Goal: Task Accomplishment & Management: Use online tool/utility

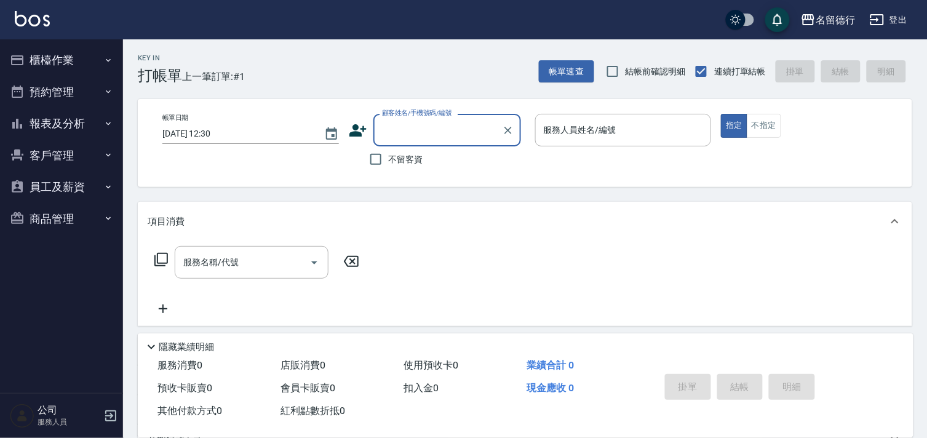
drag, startPoint x: 376, startPoint y: 157, endPoint x: 394, endPoint y: 157, distance: 17.8
click at [376, 157] on input "不留客資" at bounding box center [376, 159] width 26 height 26
checkbox input "true"
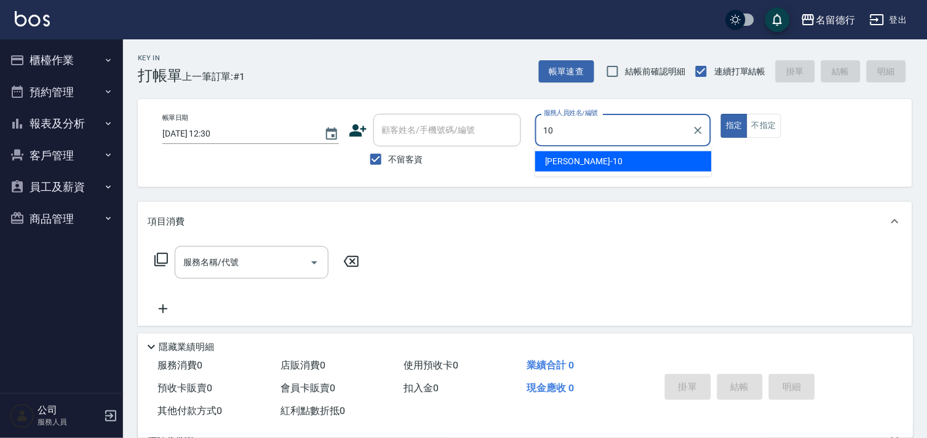
type input "[PERSON_NAME]-10"
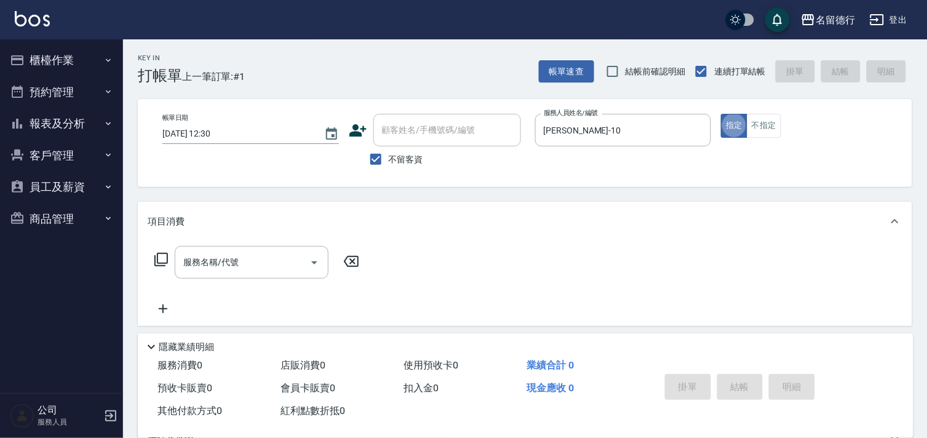
type button "true"
click at [169, 260] on div "服務名稱/代號 服務名稱/代號" at bounding box center [257, 262] width 219 height 33
click at [159, 258] on icon at bounding box center [161, 259] width 15 height 15
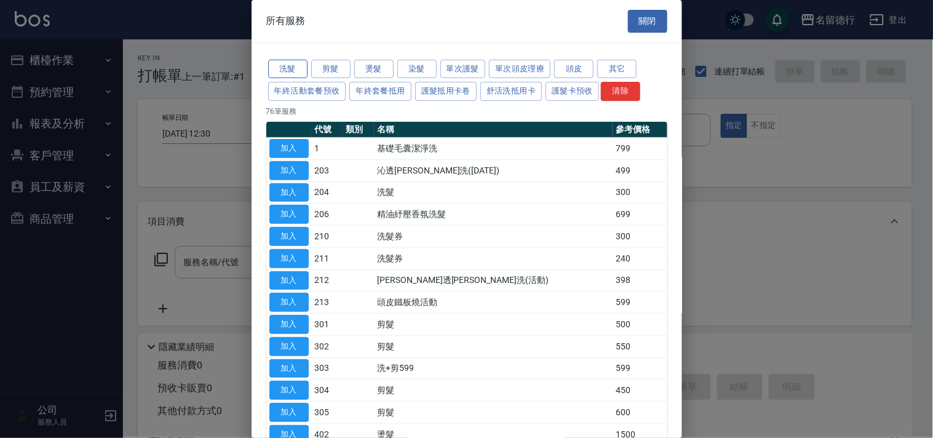
click at [290, 72] on button "洗髮" at bounding box center [287, 69] width 39 height 19
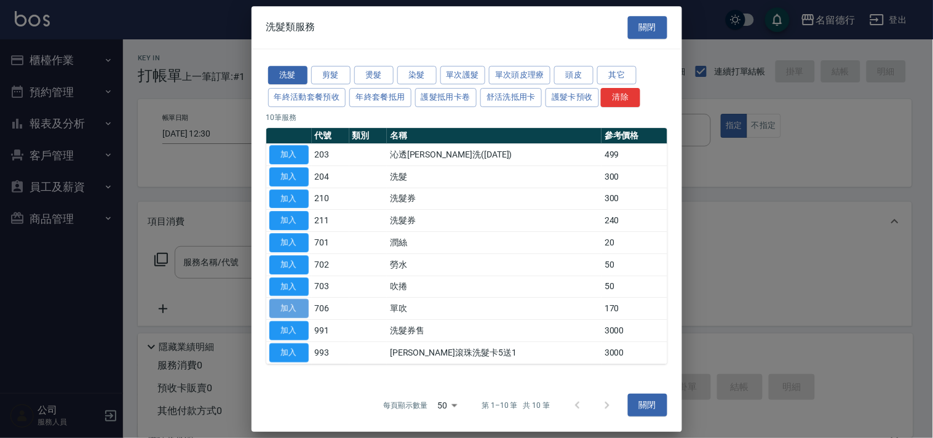
click at [285, 309] on button "加入" at bounding box center [288, 308] width 39 height 19
type input "單吹(706)"
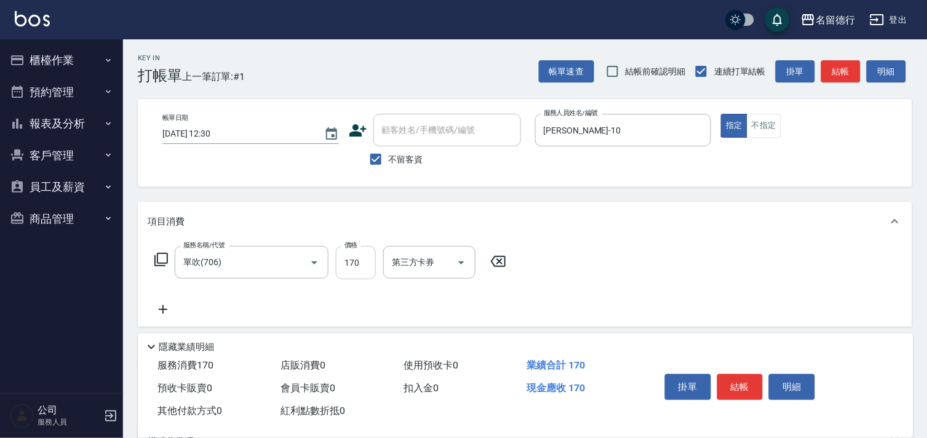
click at [346, 253] on input "170" at bounding box center [356, 262] width 40 height 33
type input "200"
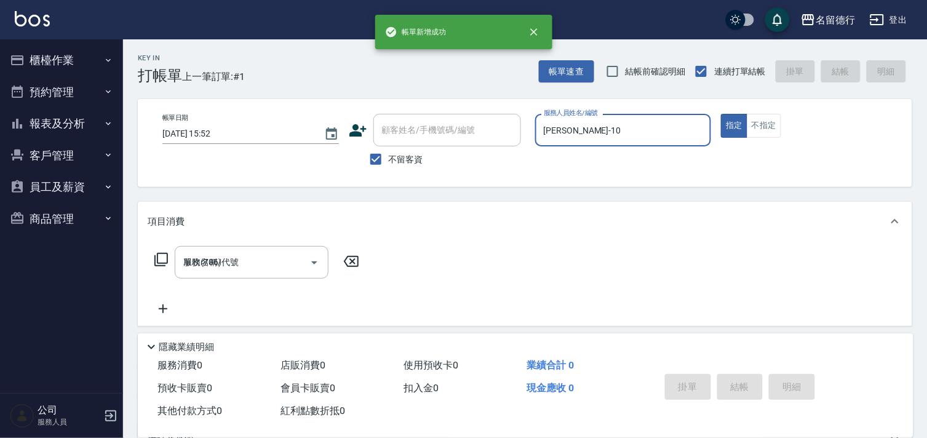
type input "[DATE] 15:52"
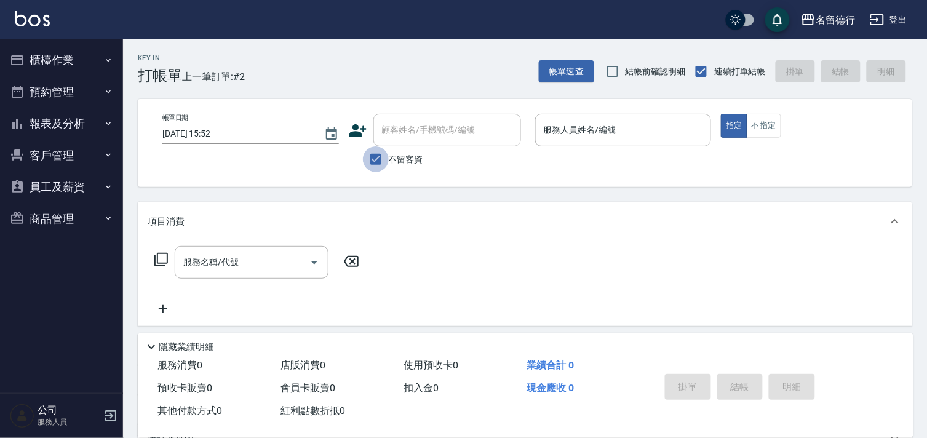
click at [378, 161] on input "不留客資" at bounding box center [376, 159] width 26 height 26
checkbox input "false"
click at [384, 137] on input "顧客姓名/手機號碼/編號" at bounding box center [438, 130] width 118 height 22
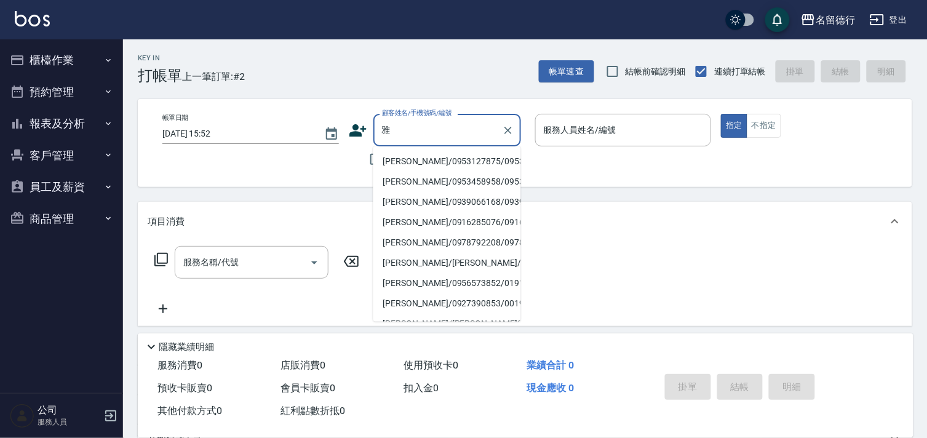
click at [400, 168] on li "[PERSON_NAME]/0953127875/0953127875" at bounding box center [447, 161] width 148 height 20
type input "[PERSON_NAME]/0953127875/0953127875"
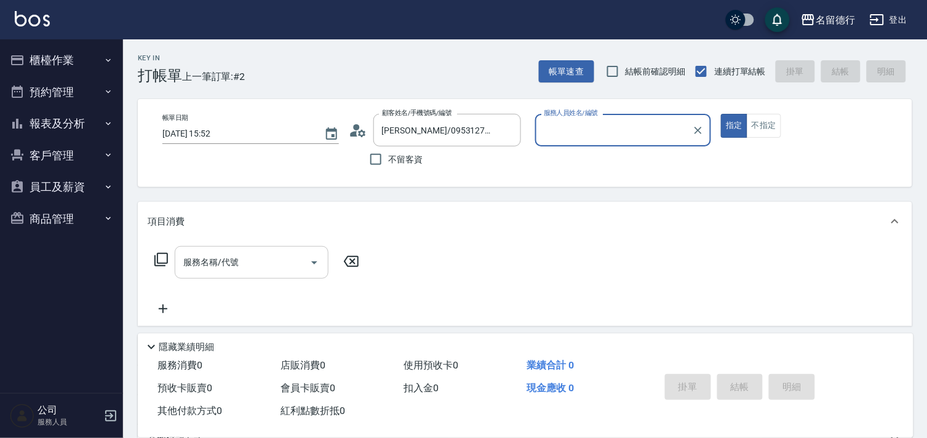
type input "[PERSON_NAME]-10"
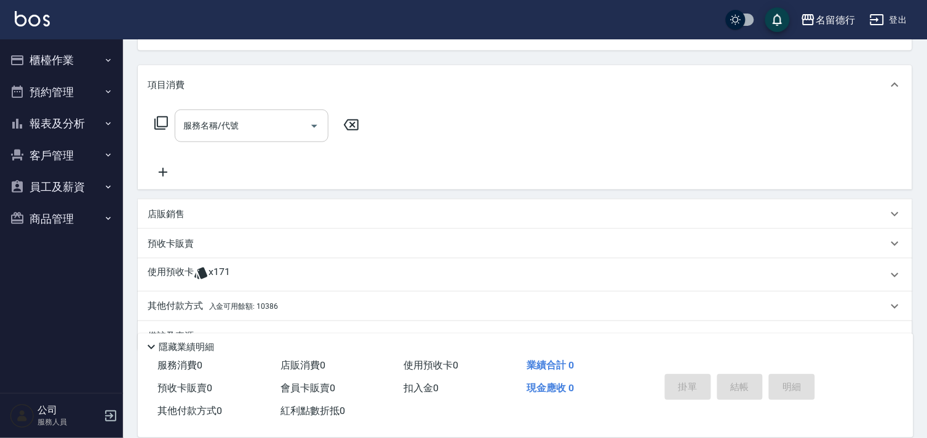
scroll to position [165, 0]
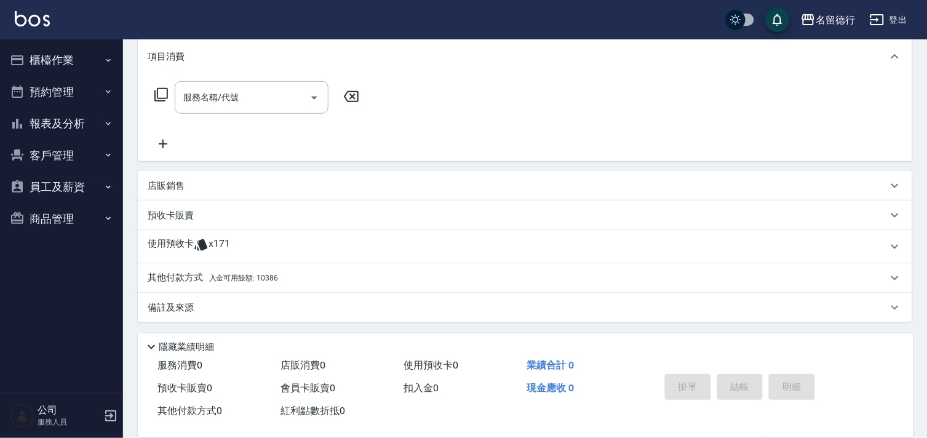
click at [196, 233] on div "使用預收卡 x171" at bounding box center [525, 246] width 774 height 33
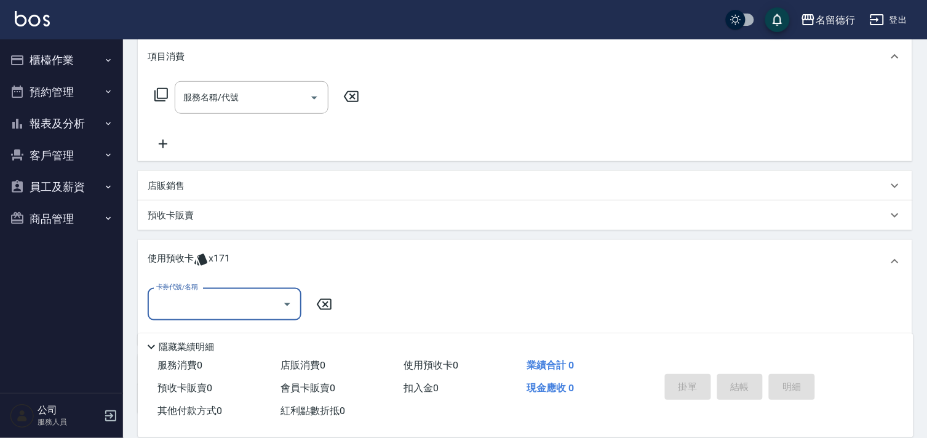
scroll to position [0, 0]
click at [189, 303] on input "卡券代號/名稱" at bounding box center [215, 304] width 124 height 22
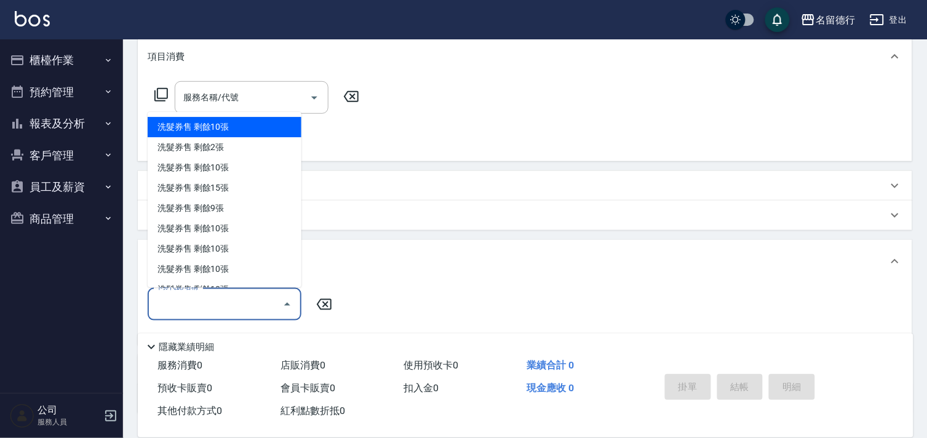
click at [222, 124] on div "洗髮券售 剩餘10張" at bounding box center [225, 127] width 154 height 20
type input "洗髮券售"
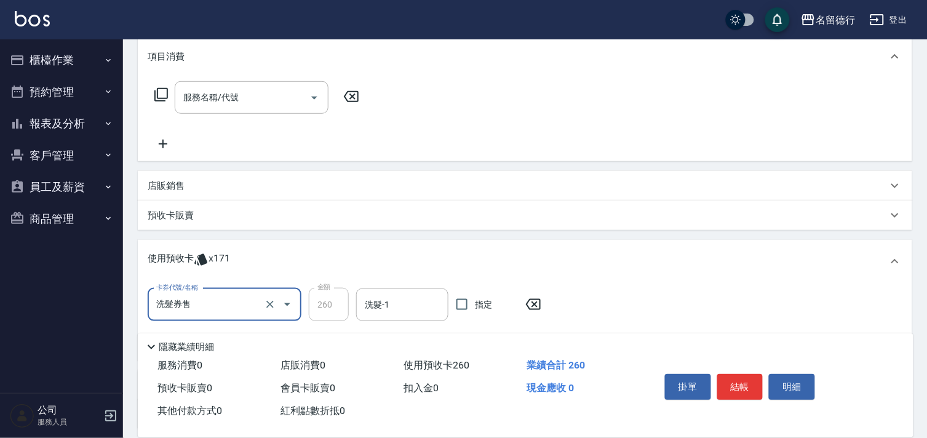
click at [242, 301] on input "洗髮券售" at bounding box center [207, 305] width 108 height 22
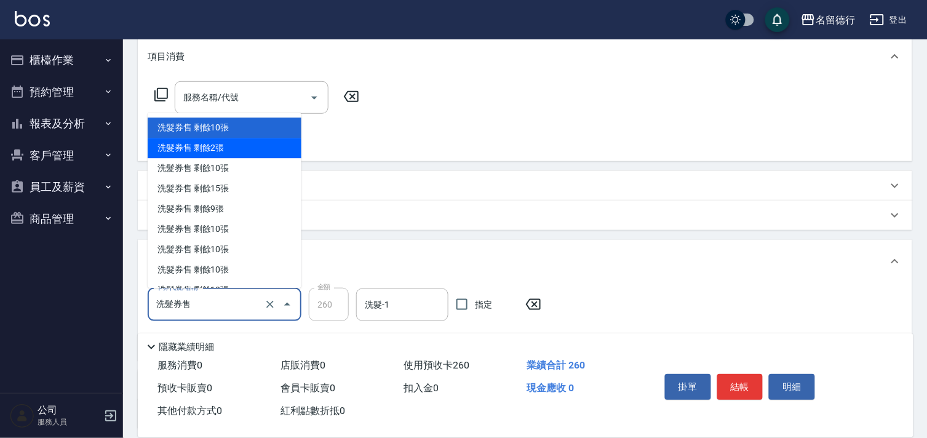
click at [212, 143] on div "洗髮券售 剩餘2張" at bounding box center [225, 148] width 154 height 20
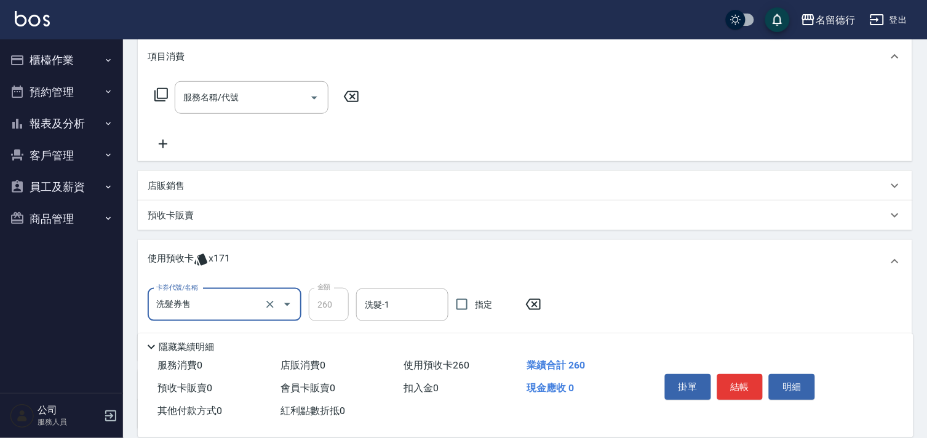
click at [201, 300] on input "洗髮券售" at bounding box center [207, 305] width 108 height 22
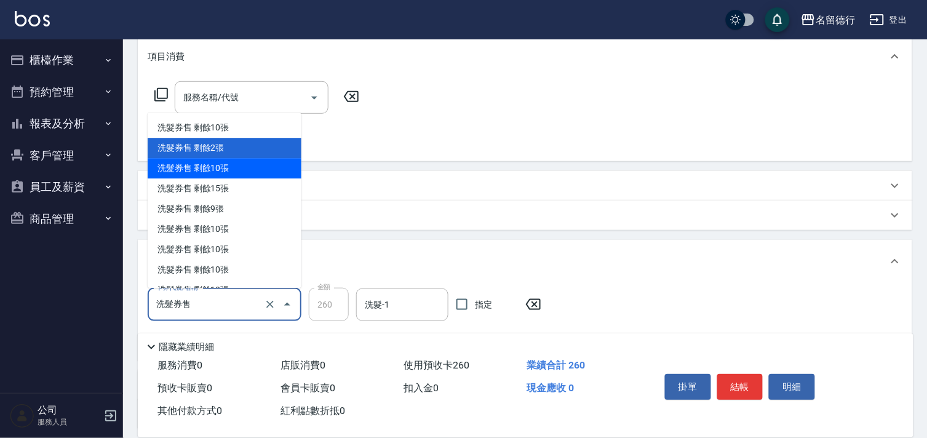
click at [197, 163] on div "洗髮券售 剩餘10張" at bounding box center [225, 169] width 154 height 20
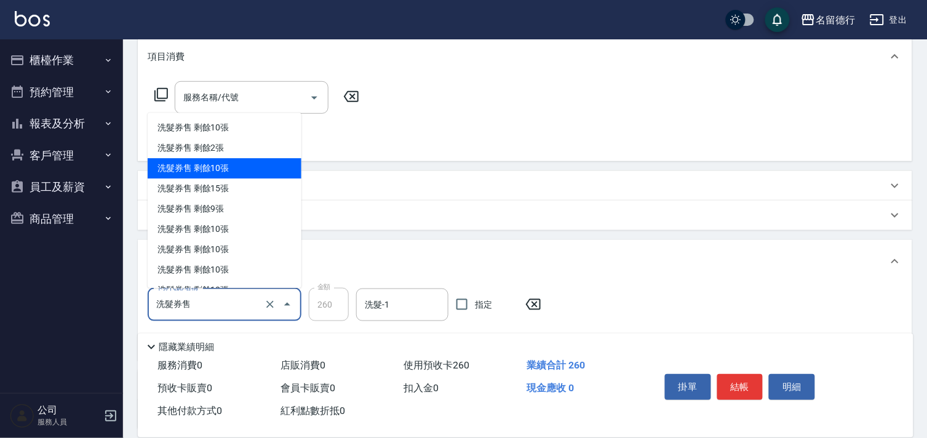
click at [207, 309] on input "洗髮券售" at bounding box center [207, 305] width 108 height 22
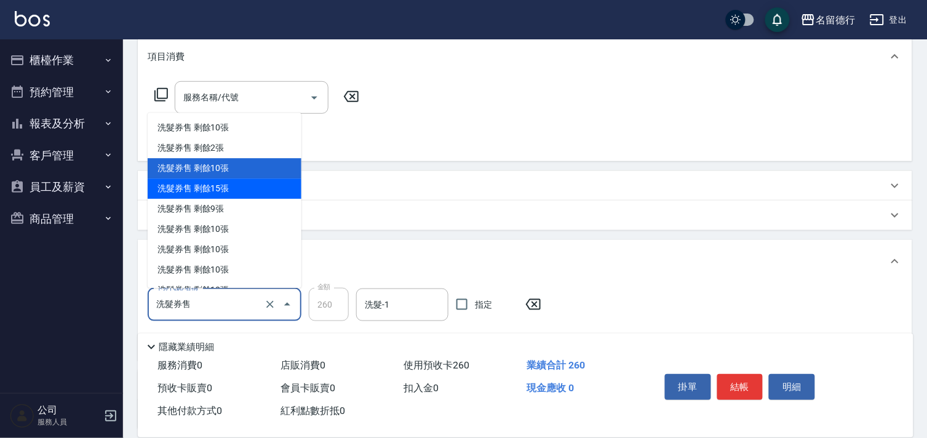
click at [187, 186] on div "洗髮券售 剩餘15張" at bounding box center [225, 189] width 154 height 20
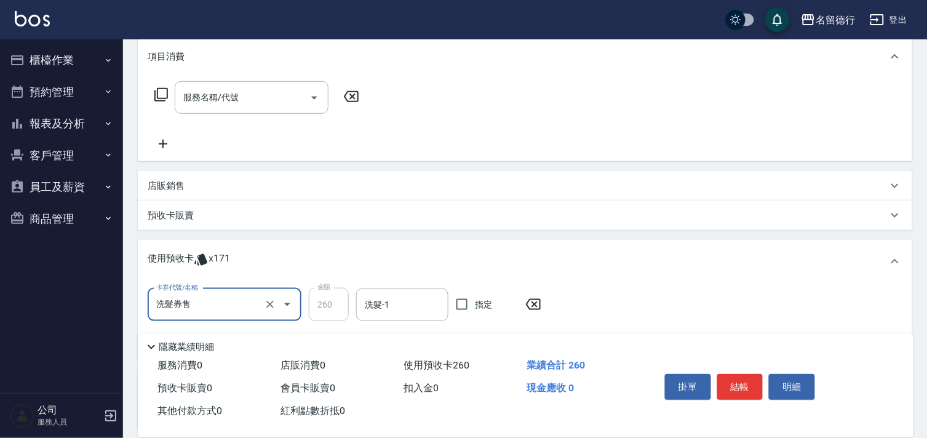
click at [220, 301] on input "洗髮券售" at bounding box center [207, 305] width 108 height 22
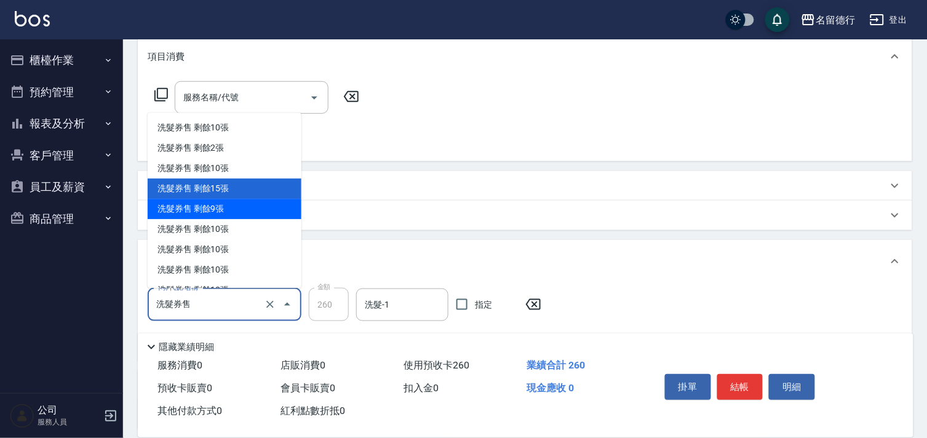
click at [199, 207] on div "洗髮券售 剩餘9張" at bounding box center [225, 209] width 154 height 20
type input "300"
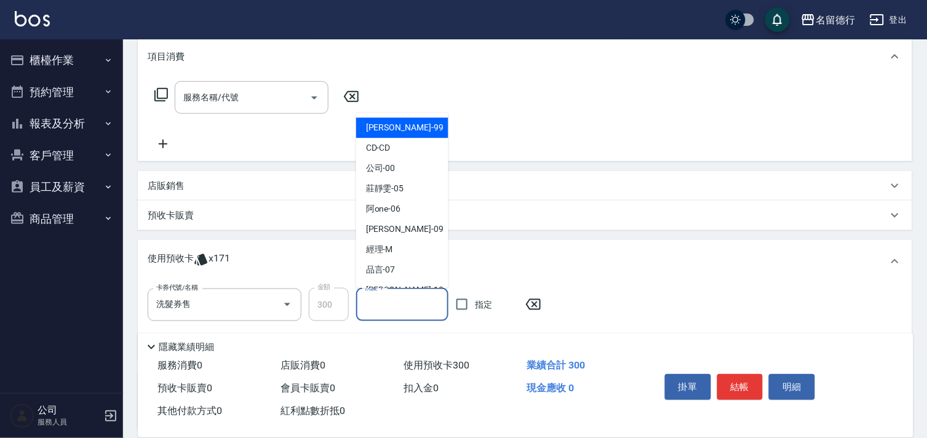
click at [372, 301] on div "洗髮-1 洗髮-1" at bounding box center [402, 304] width 92 height 33
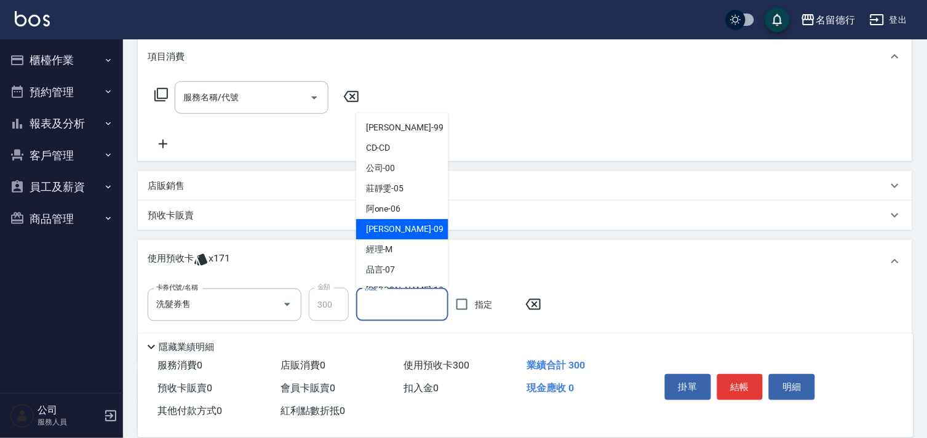
scroll to position [17, 0]
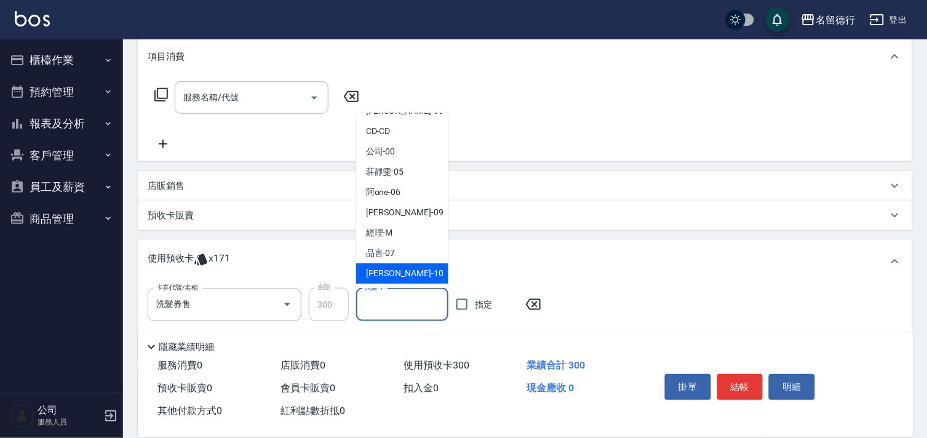
click at [389, 274] on span "[PERSON_NAME] -10" at bounding box center [405, 274] width 78 height 13
type input "[PERSON_NAME]-10"
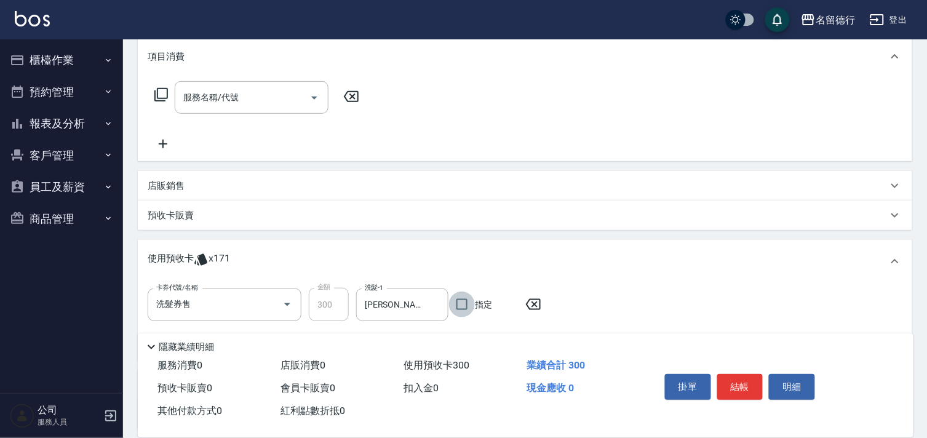
click at [462, 303] on input "指定" at bounding box center [462, 305] width 26 height 26
checkbox input "true"
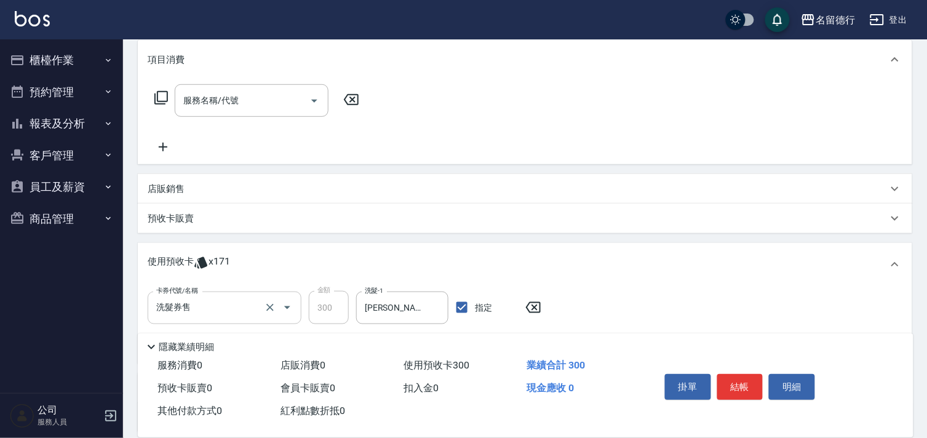
scroll to position [165, 0]
click at [158, 215] on p "預收卡販賣" at bounding box center [171, 215] width 46 height 13
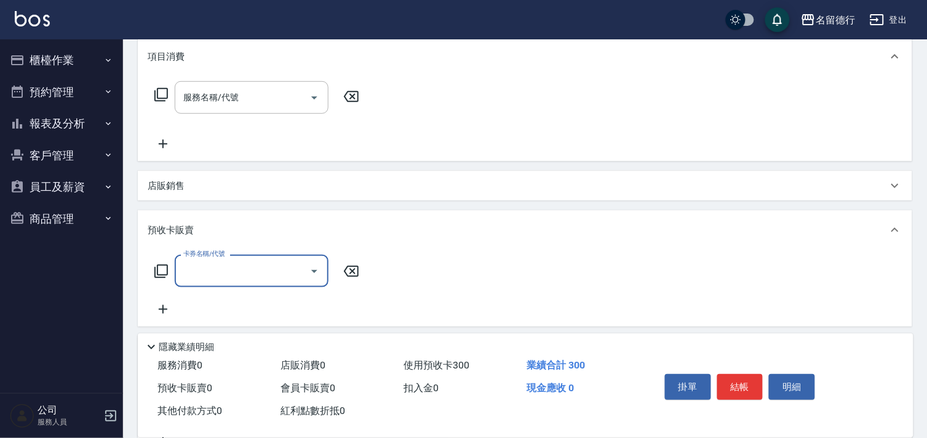
scroll to position [1, 0]
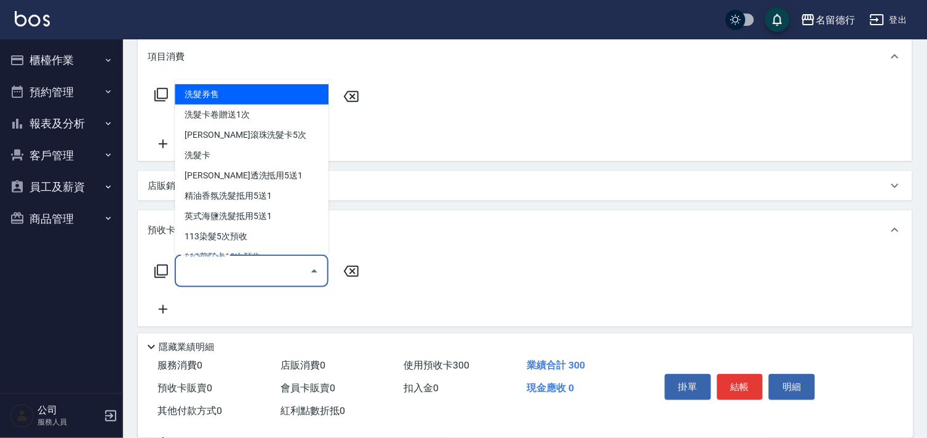
click at [194, 268] on input "卡券名稱/代號" at bounding box center [242, 271] width 124 height 22
click at [228, 96] on span "洗髮券售" at bounding box center [252, 94] width 154 height 20
type input "洗髮券售(991)"
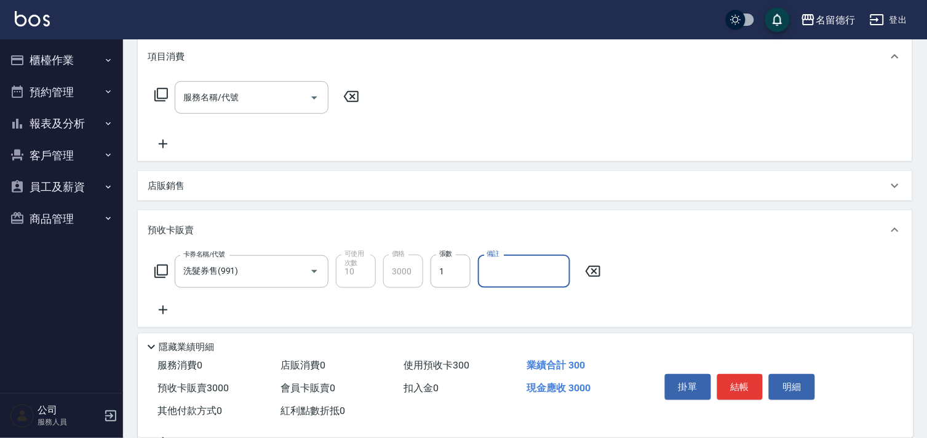
click at [517, 272] on input "備註" at bounding box center [524, 271] width 92 height 33
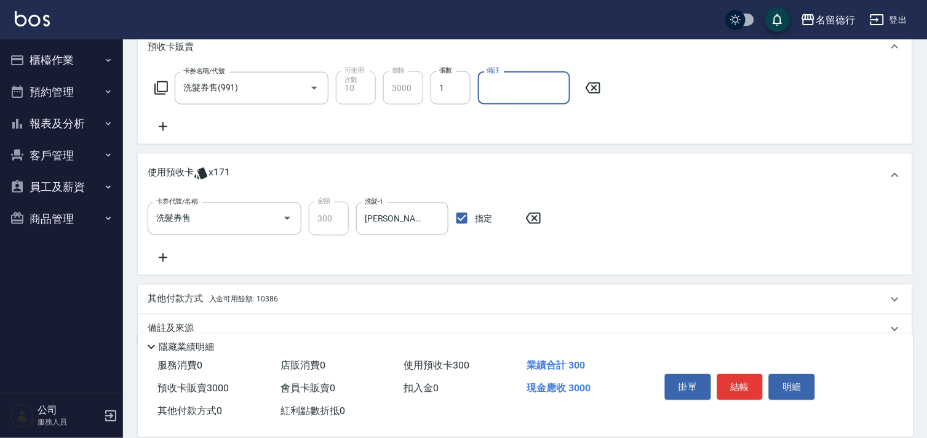
scroll to position [370, 0]
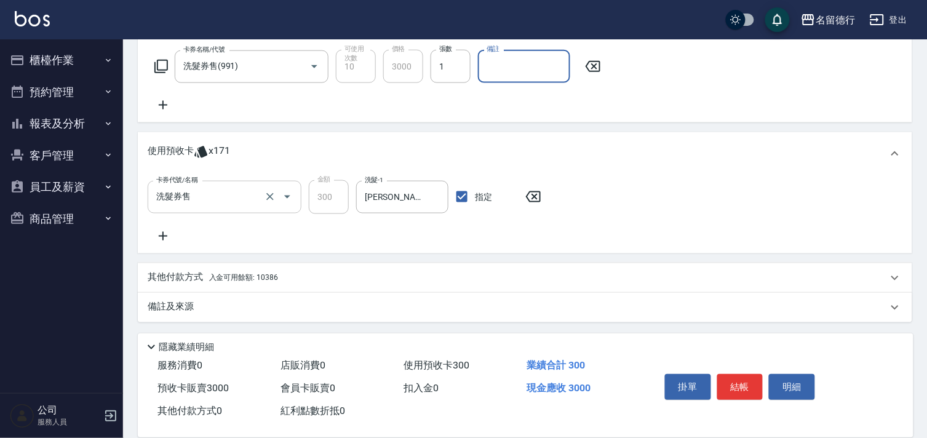
click at [193, 189] on input "洗髮券售" at bounding box center [207, 197] width 108 height 22
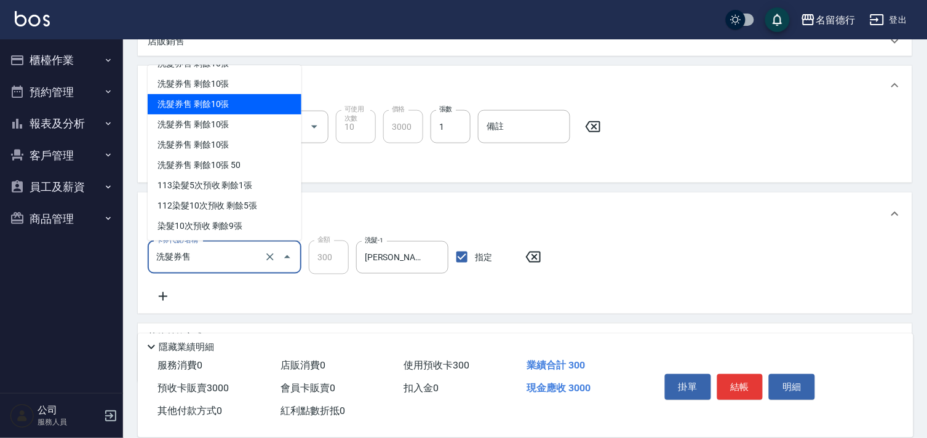
scroll to position [233, 0]
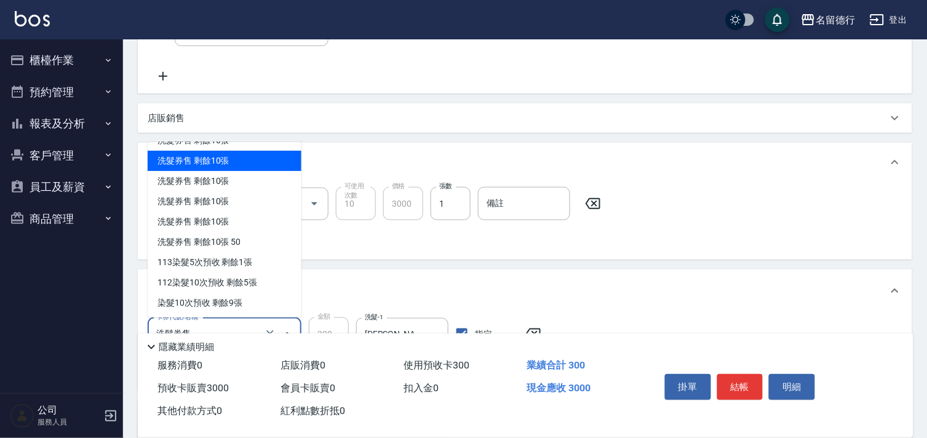
click at [591, 205] on icon at bounding box center [593, 203] width 31 height 15
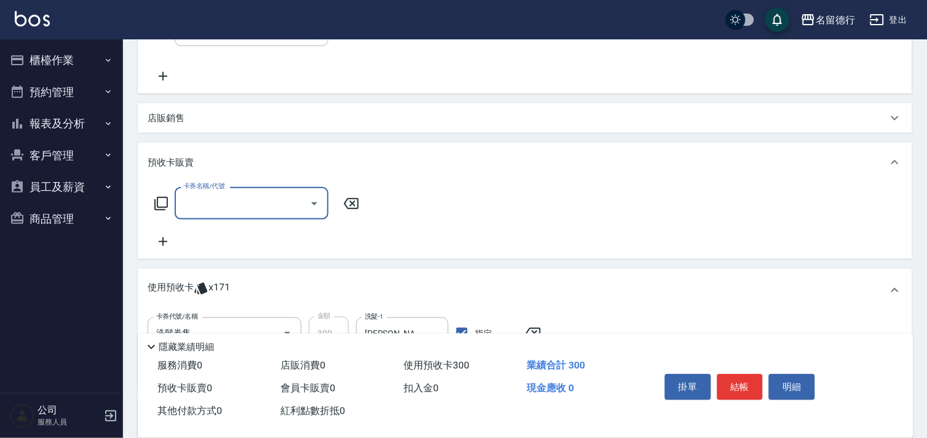
scroll to position [28, 0]
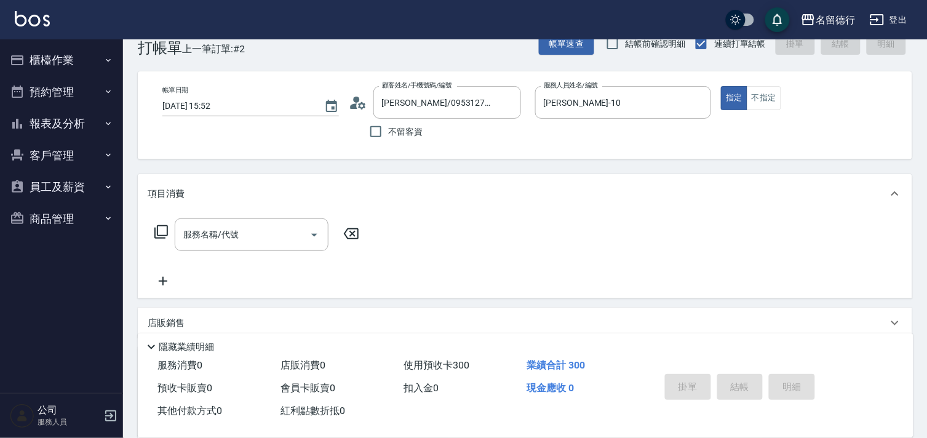
type input "[DATE] 15:54"
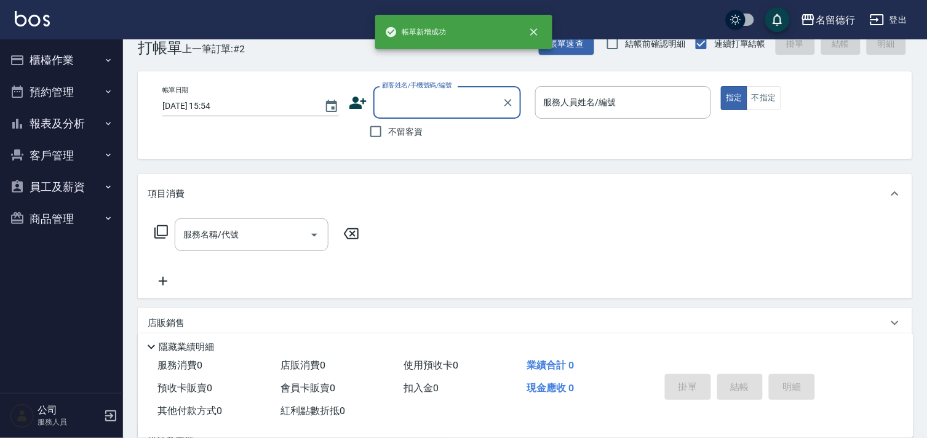
scroll to position [0, 0]
